Goal: Navigation & Orientation: Go to known website

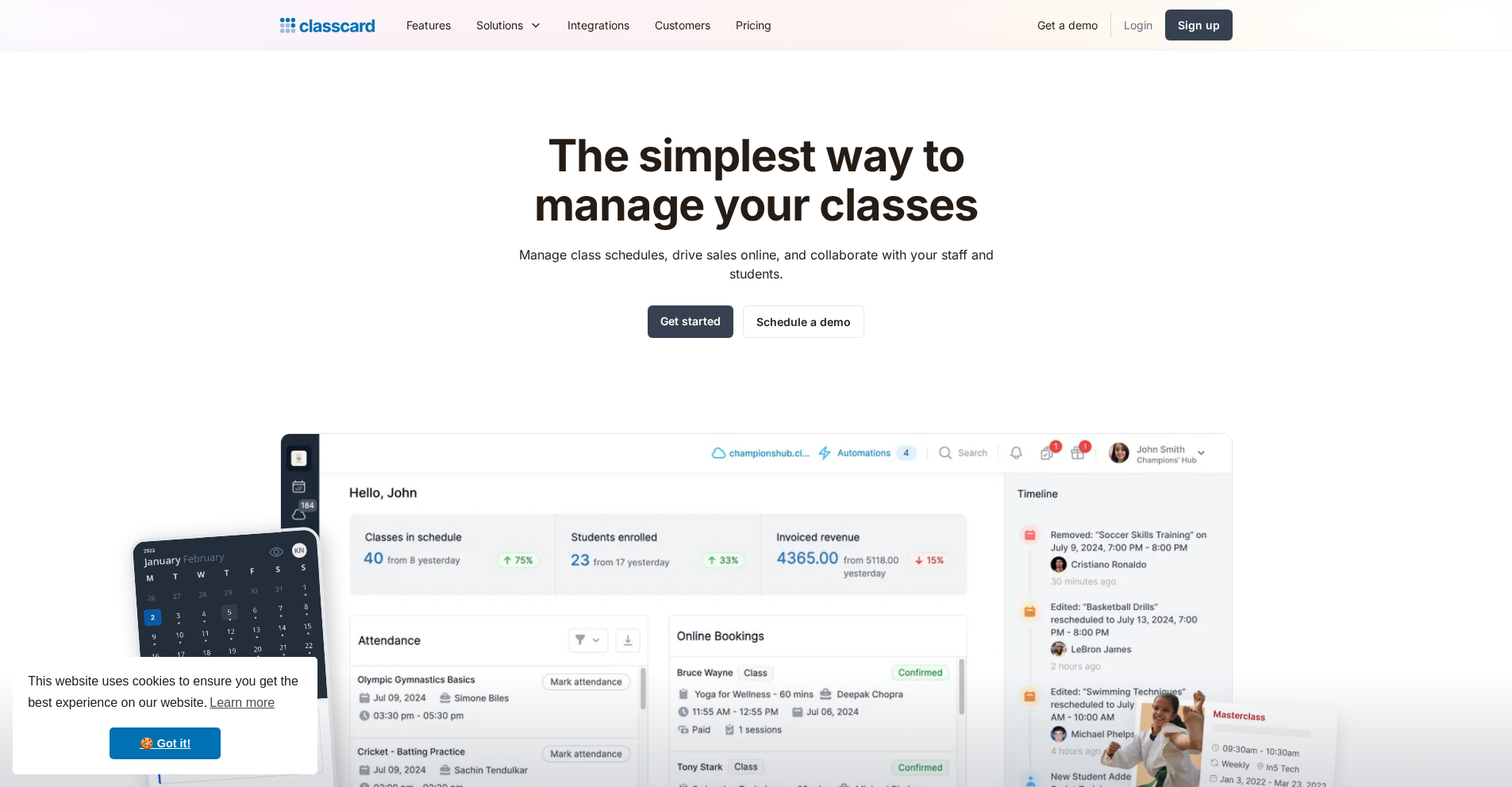
click at [1153, 24] on link "Login" at bounding box center [1138, 24] width 54 height 36
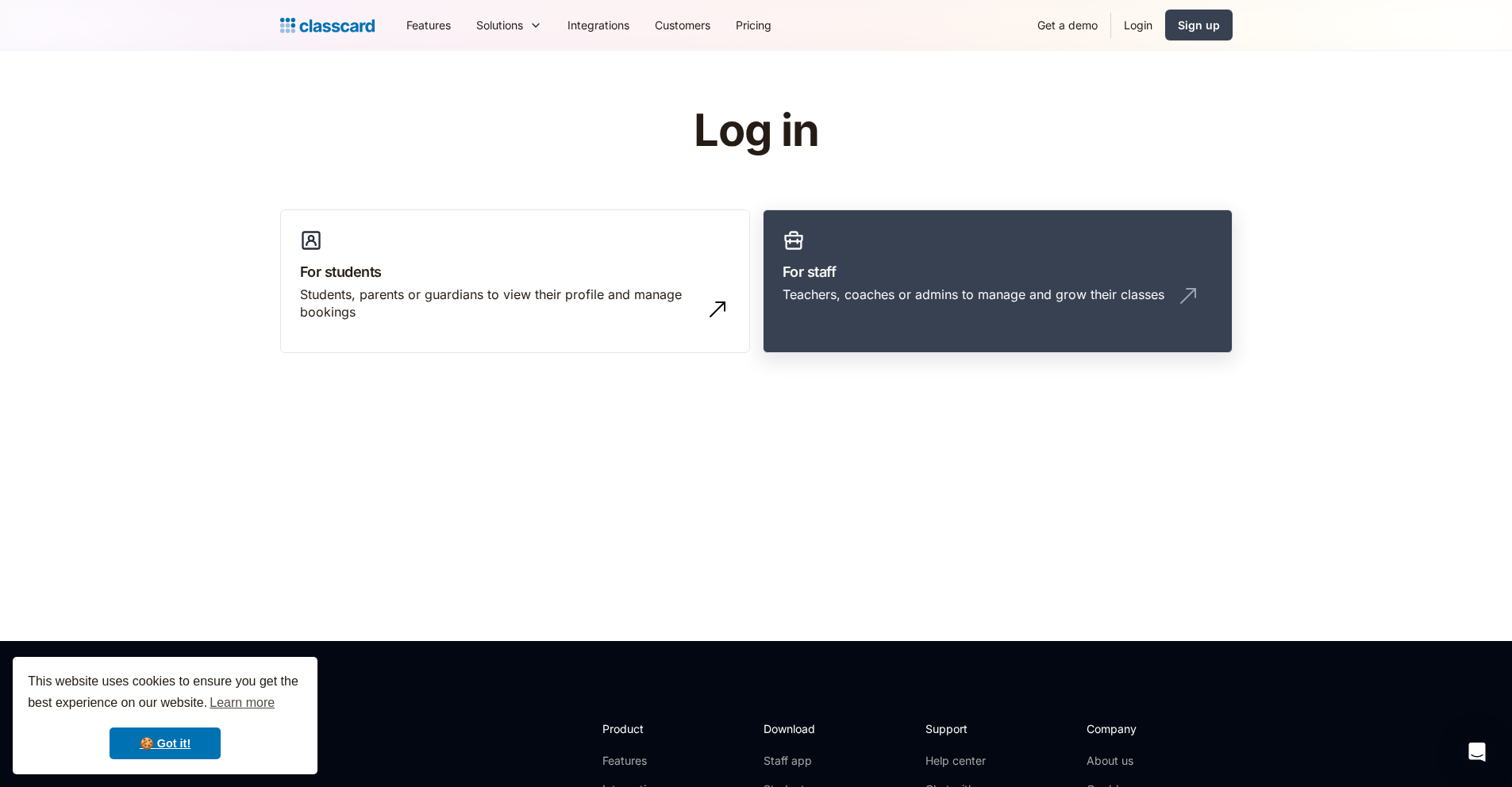
click at [953, 261] on h3 "For staff" at bounding box center [997, 272] width 430 height 21
